Goal: Information Seeking & Learning: Learn about a topic

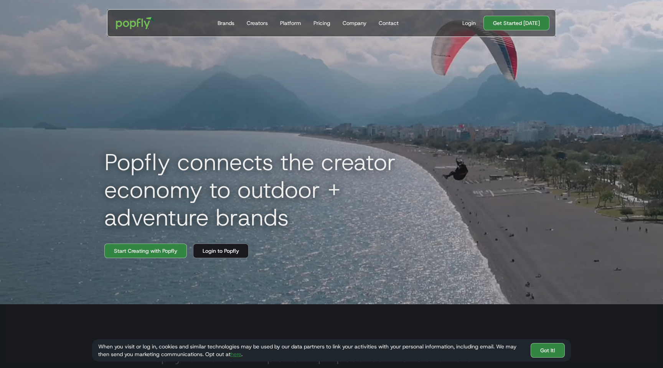
scroll to position [51, 0]
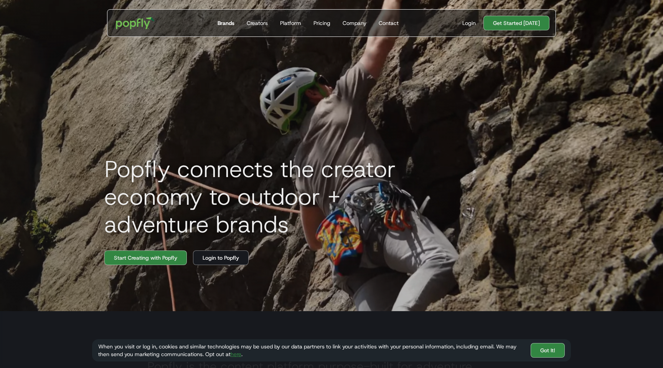
click at [222, 21] on div "Brands" at bounding box center [226, 23] width 17 height 8
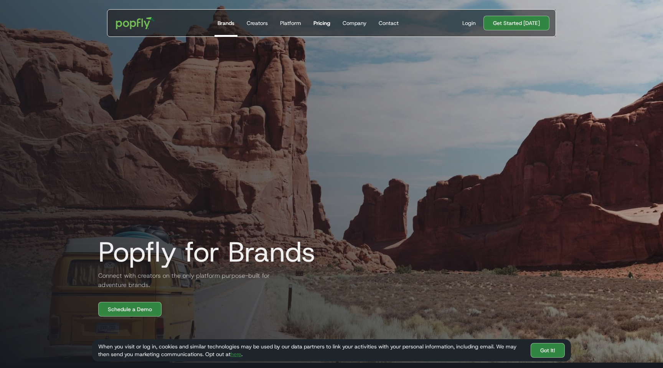
click at [320, 22] on div "Pricing" at bounding box center [322, 23] width 17 height 8
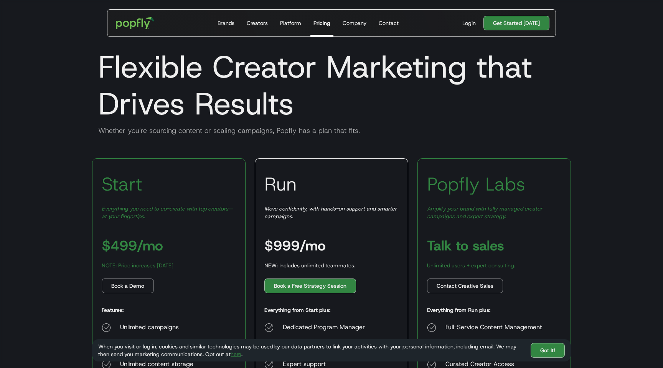
scroll to position [5, 0]
